Goal: Ask a question

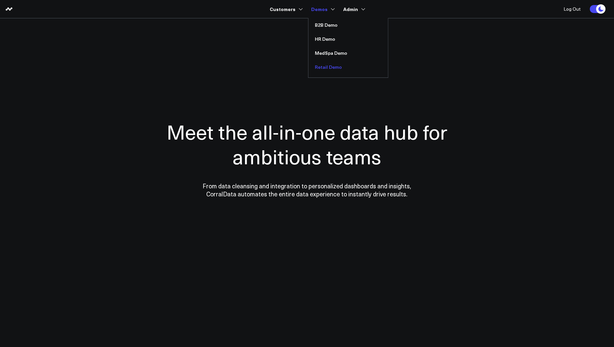
click at [323, 66] on link "Retail Demo" at bounding box center [348, 67] width 80 height 14
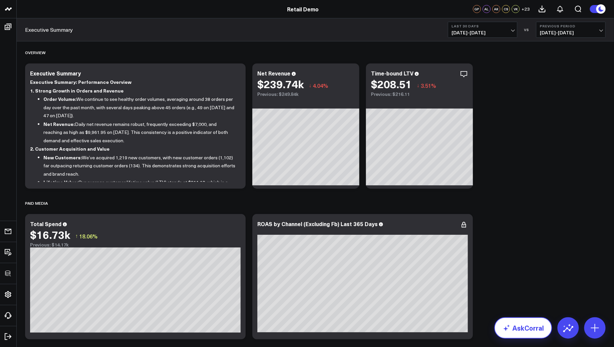
click at [522, 330] on link "AskCorral" at bounding box center [523, 328] width 58 height 21
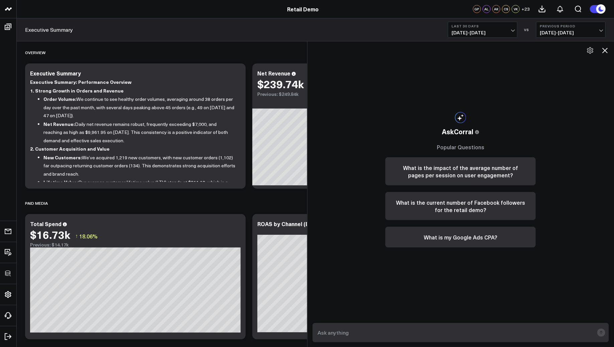
click at [371, 321] on div at bounding box center [460, 332] width 307 height 29
click at [363, 331] on textarea at bounding box center [455, 333] width 278 height 12
type textarea "is pricing hurting appointment value?"
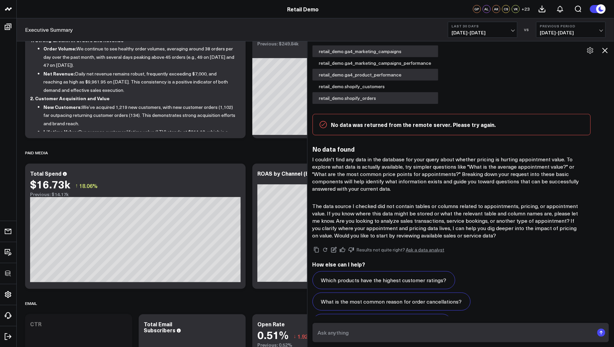
scroll to position [86, 0]
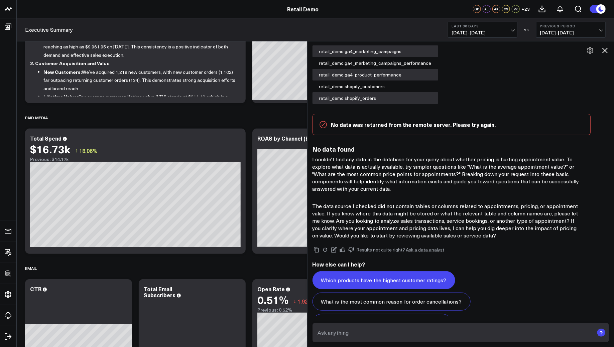
click at [396, 281] on button "Which products have the highest customer ratings?" at bounding box center [383, 280] width 143 height 18
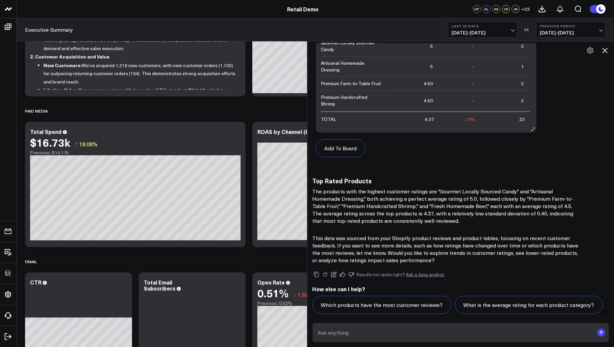
scroll to position [560, 0]
click at [425, 214] on p "The products with the highest customer ratings are "Gourmet Locally Sourced Can…" at bounding box center [445, 205] width 267 height 37
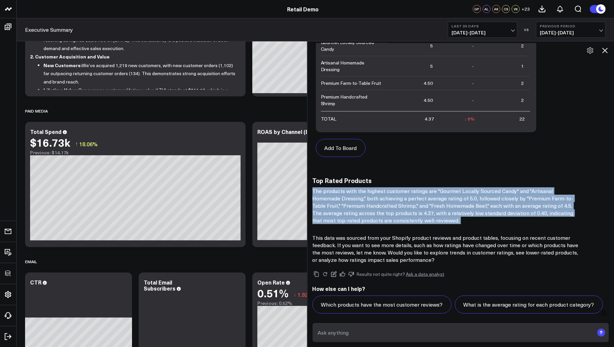
click at [425, 214] on p "The products with the highest customer ratings are "Gourmet Locally Sourced Can…" at bounding box center [445, 205] width 267 height 37
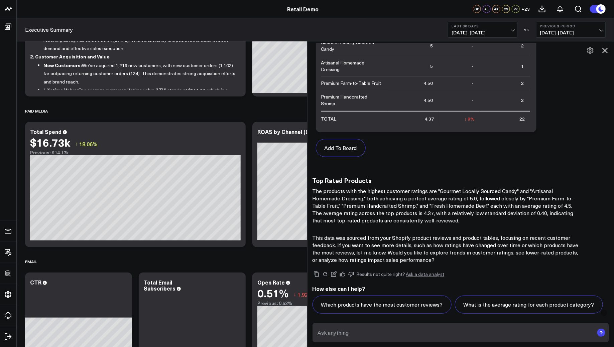
click at [482, 240] on p "This data was sourced from your Shopify product reviews and product tables, foc…" at bounding box center [445, 248] width 267 height 29
